Goal: Navigation & Orientation: Find specific page/section

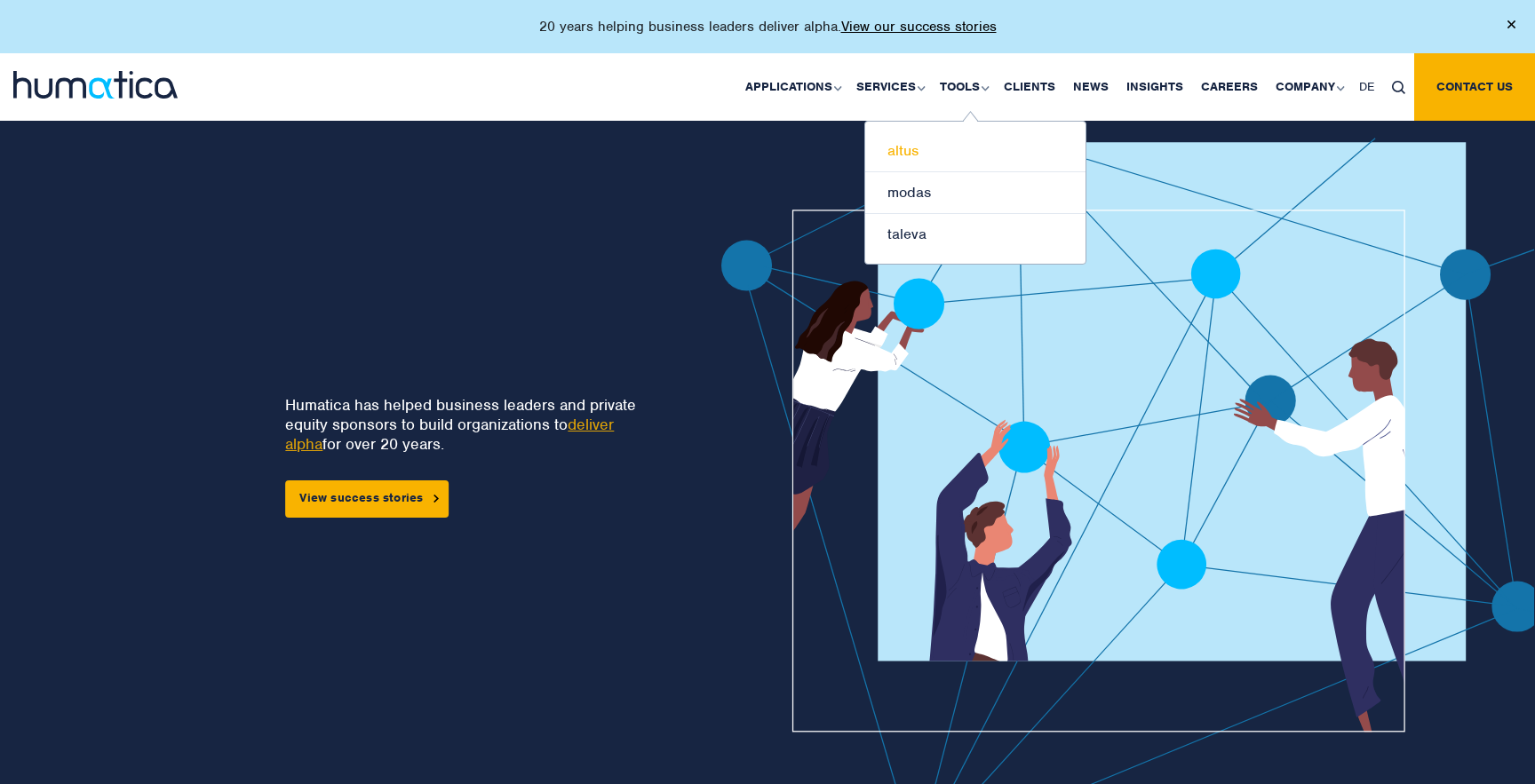
click at [907, 151] on link "altus" at bounding box center [975, 151] width 220 height 42
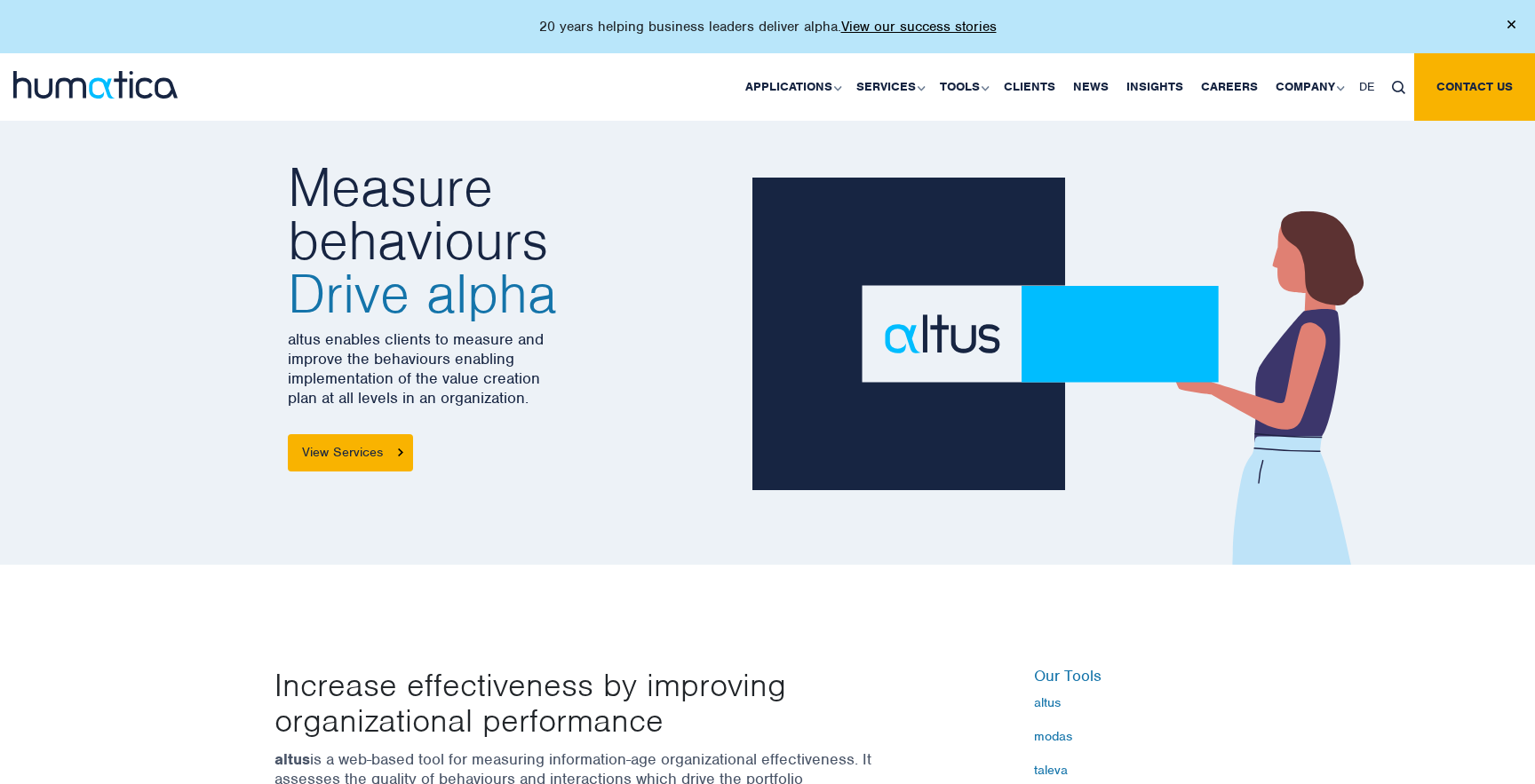
drag, startPoint x: 873, startPoint y: 397, endPoint x: 931, endPoint y: 343, distance: 79.2
click at [929, 339] on img at bounding box center [1072, 371] width 640 height 387
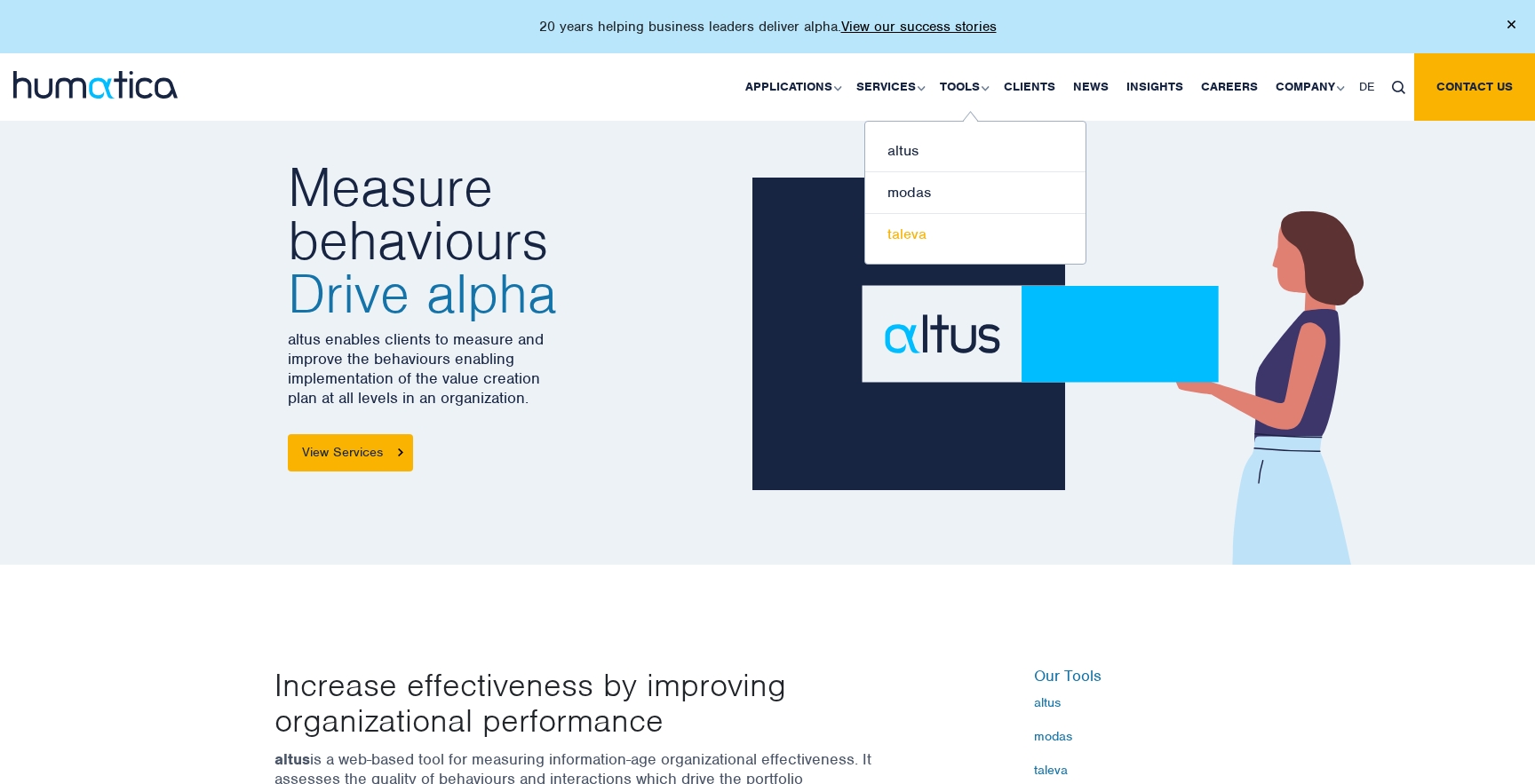
click at [906, 241] on link "taleva" at bounding box center [975, 235] width 220 height 41
